Goal: Information Seeking & Learning: Learn about a topic

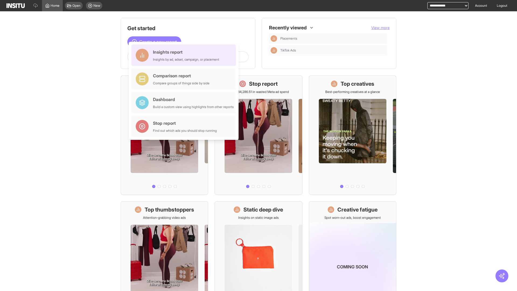
click at [185, 55] on div "Insights report Insights by ad, adset, campaign, or placement" at bounding box center [186, 55] width 66 height 13
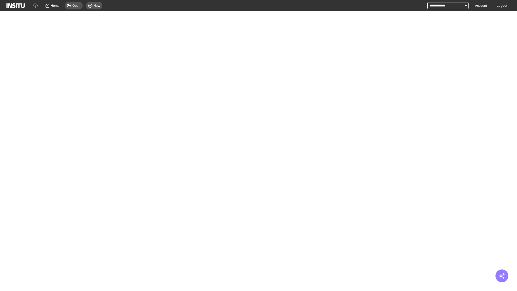
select select "**"
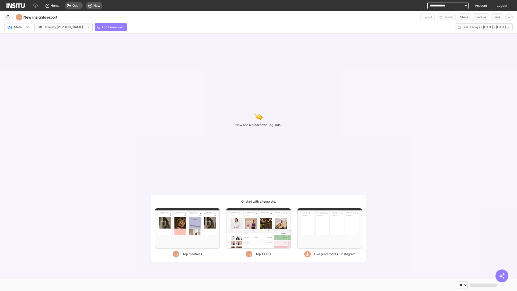
click at [18, 27] on div at bounding box center [14, 27] width 15 height 5
